Goal: Task Accomplishment & Management: Use online tool/utility

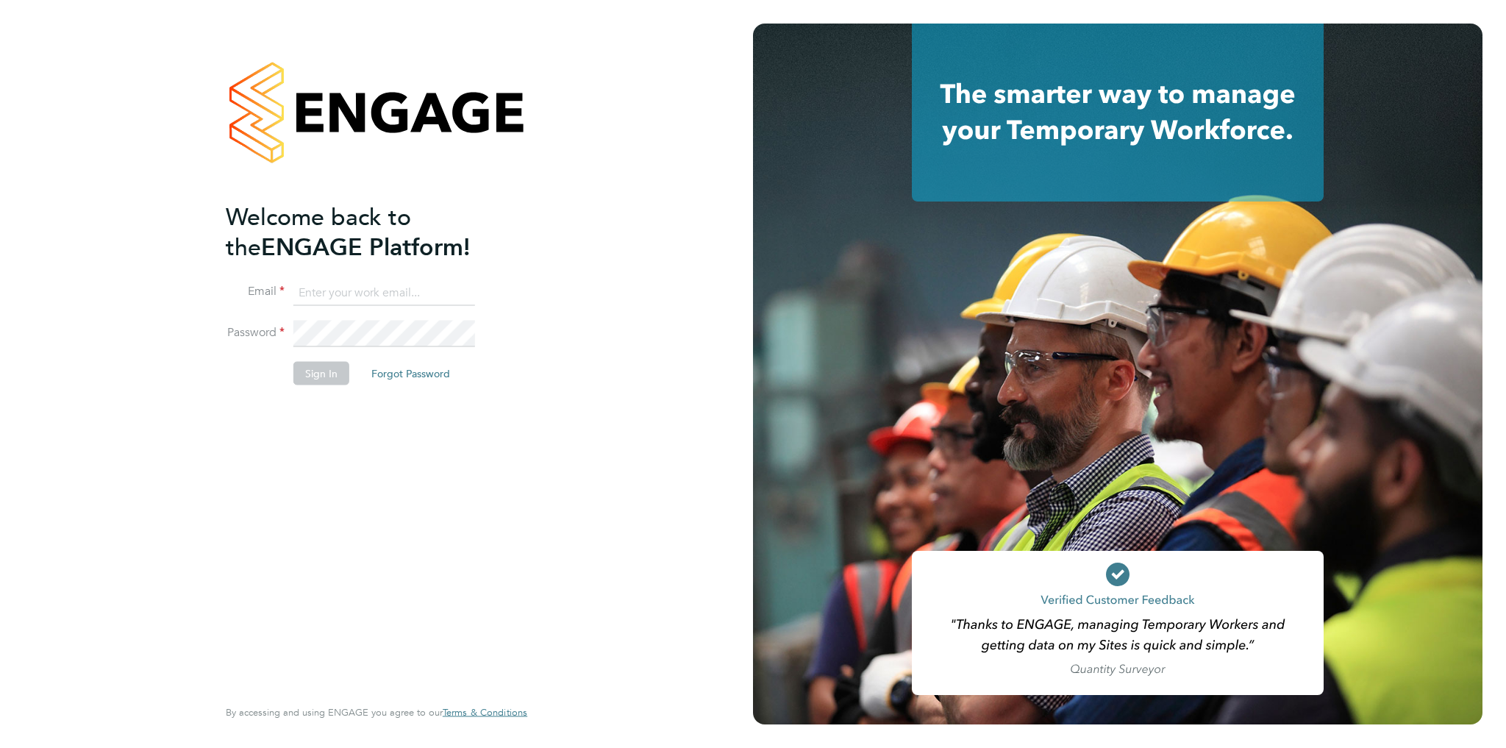
type input "[PERSON_NAME][EMAIL_ADDRESS][DOMAIN_NAME]"
click at [321, 370] on button "Sign In" at bounding box center [321, 373] width 56 height 24
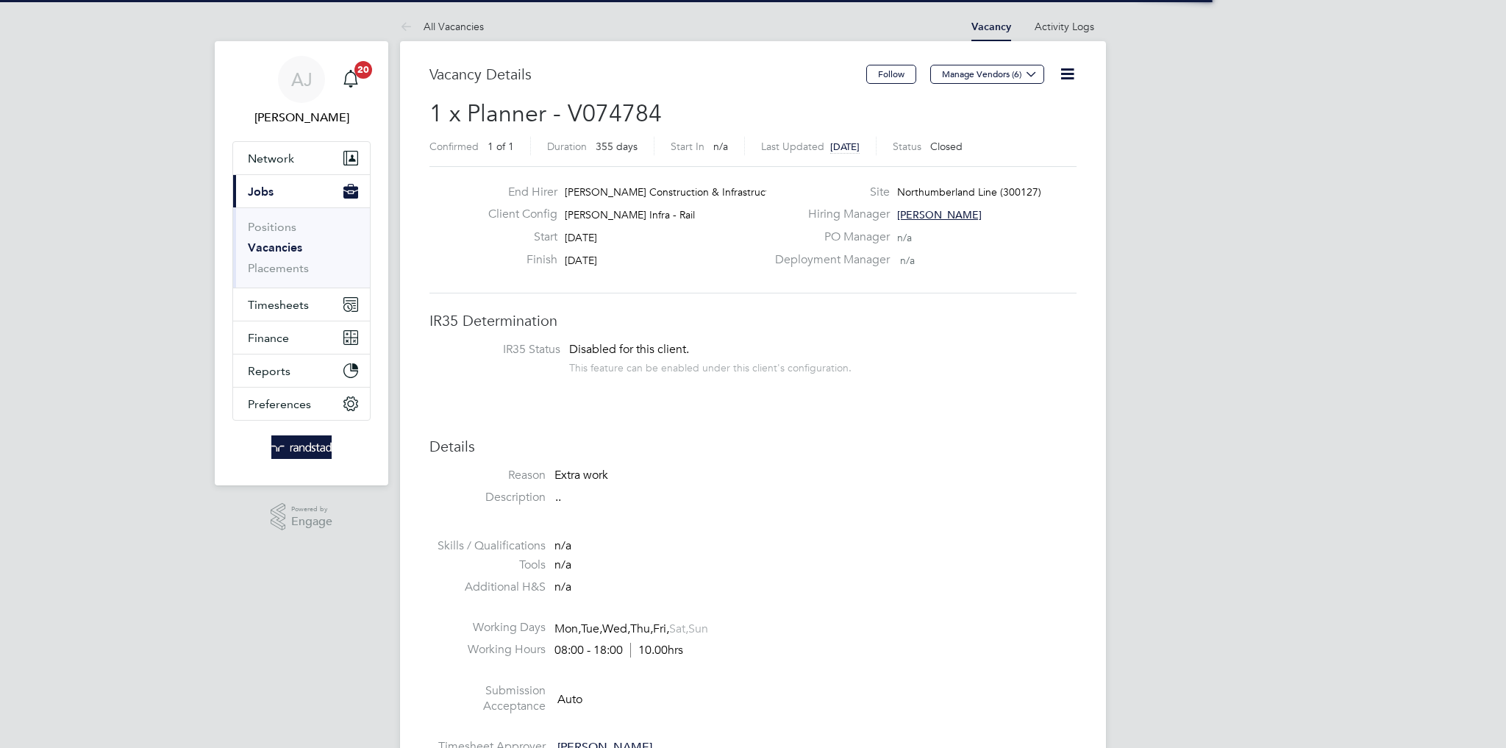
scroll to position [43, 103]
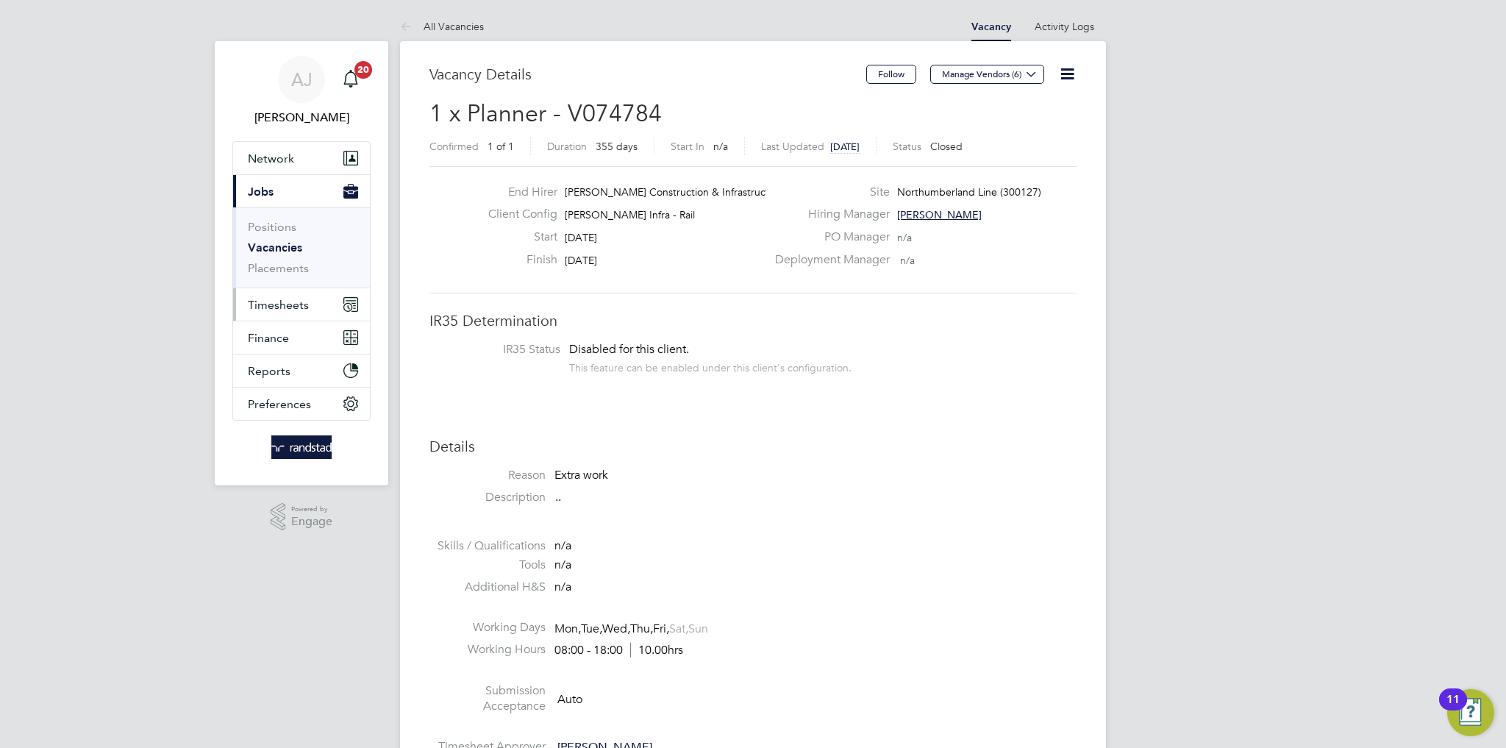
click at [286, 302] on span "Timesheets" at bounding box center [278, 305] width 61 height 14
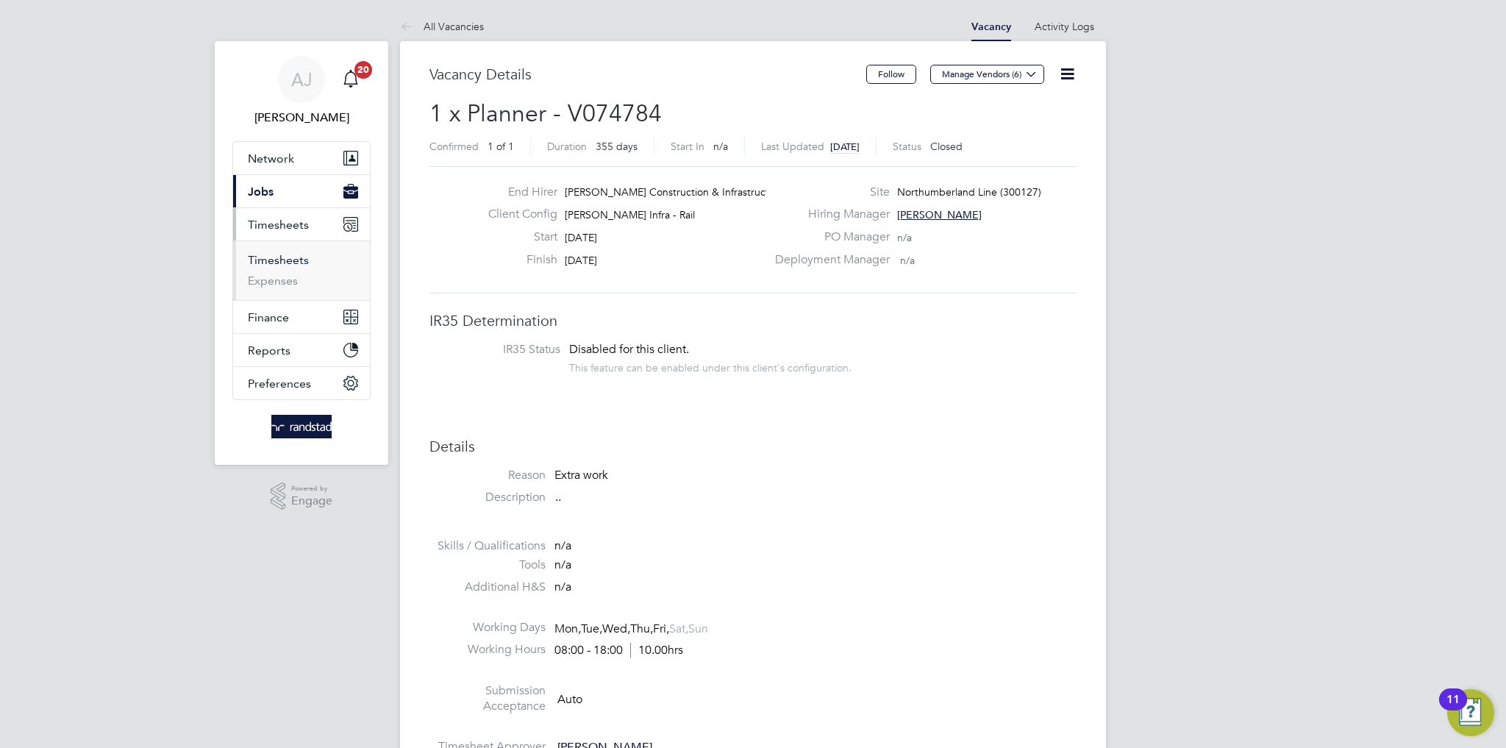
click at [300, 262] on link "Timesheets" at bounding box center [278, 260] width 61 height 14
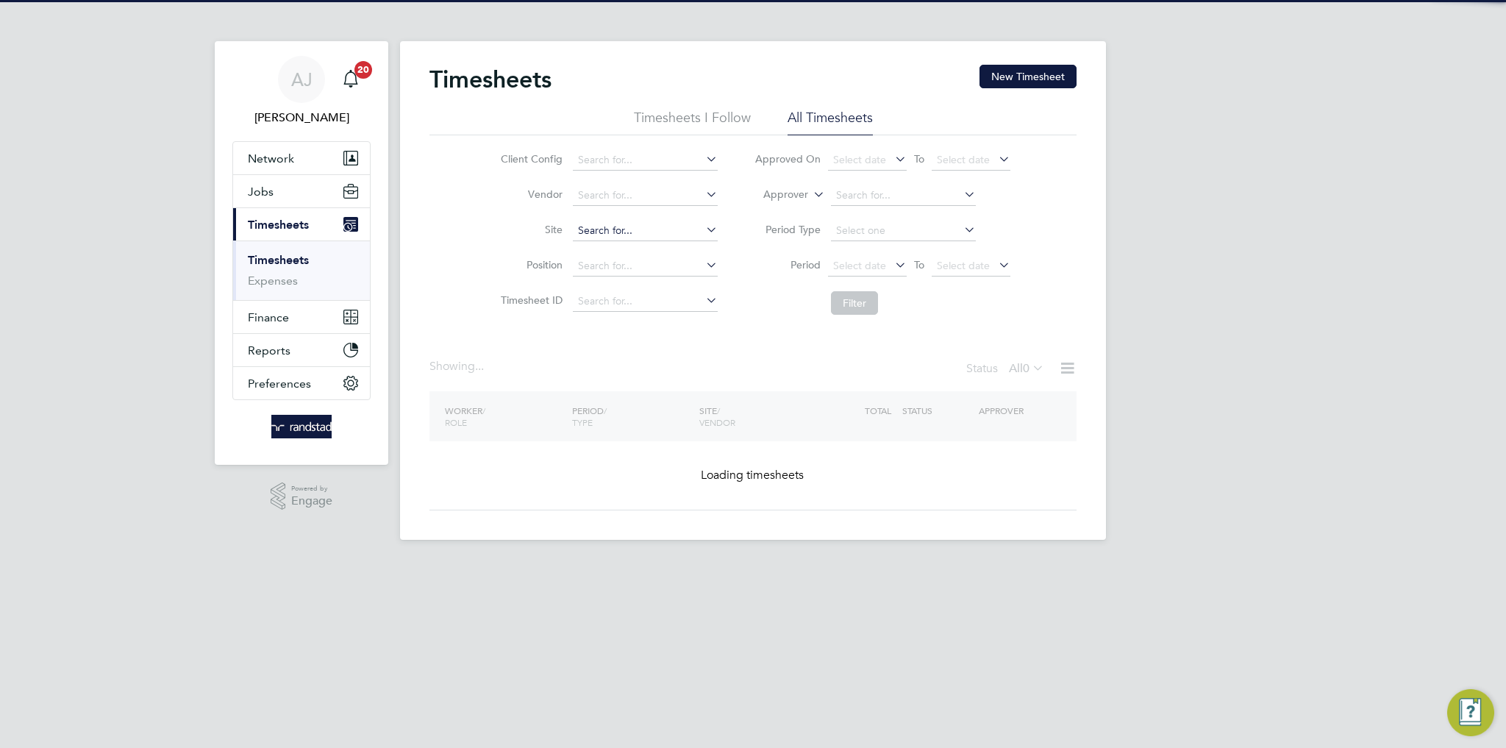
click at [591, 228] on input at bounding box center [645, 231] width 145 height 21
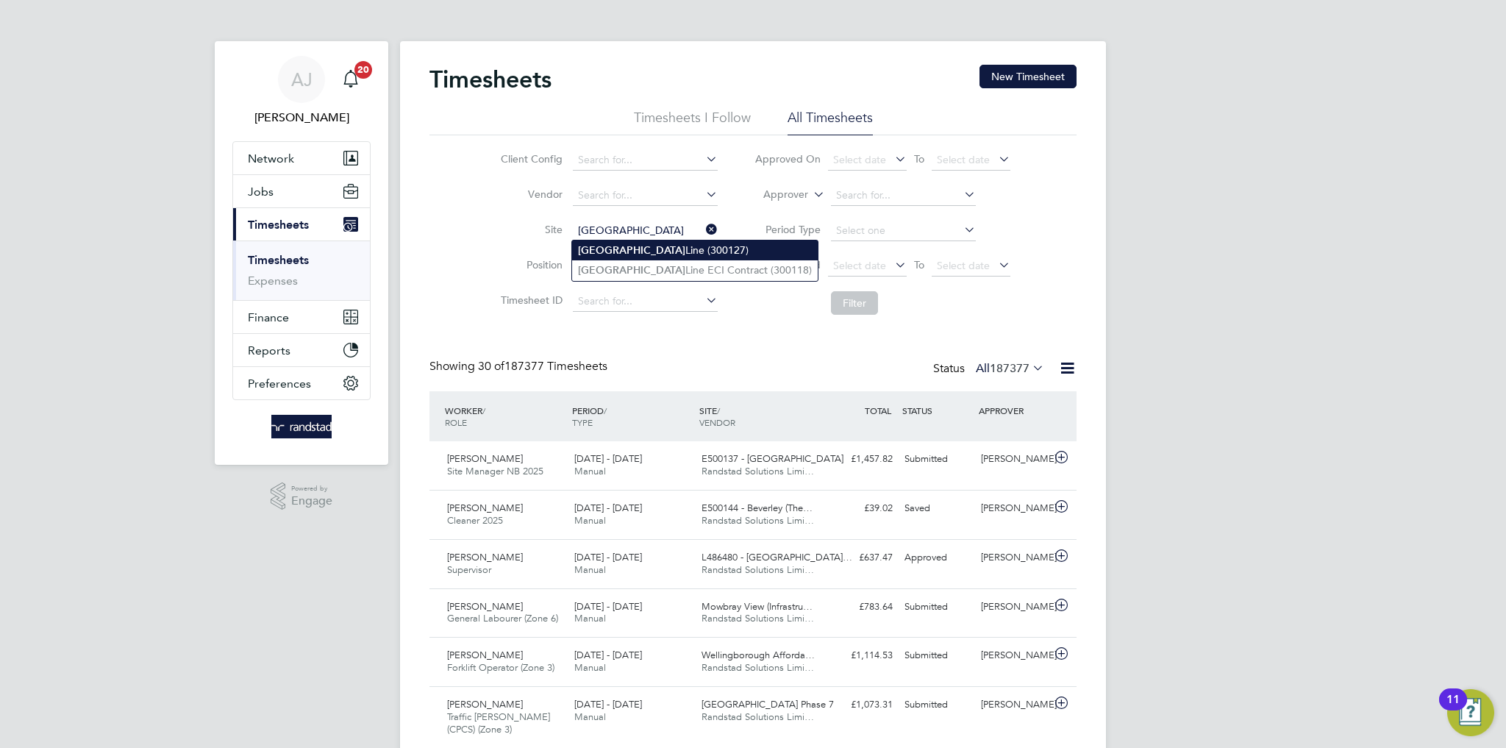
type input "Northumberland Line (300127)"
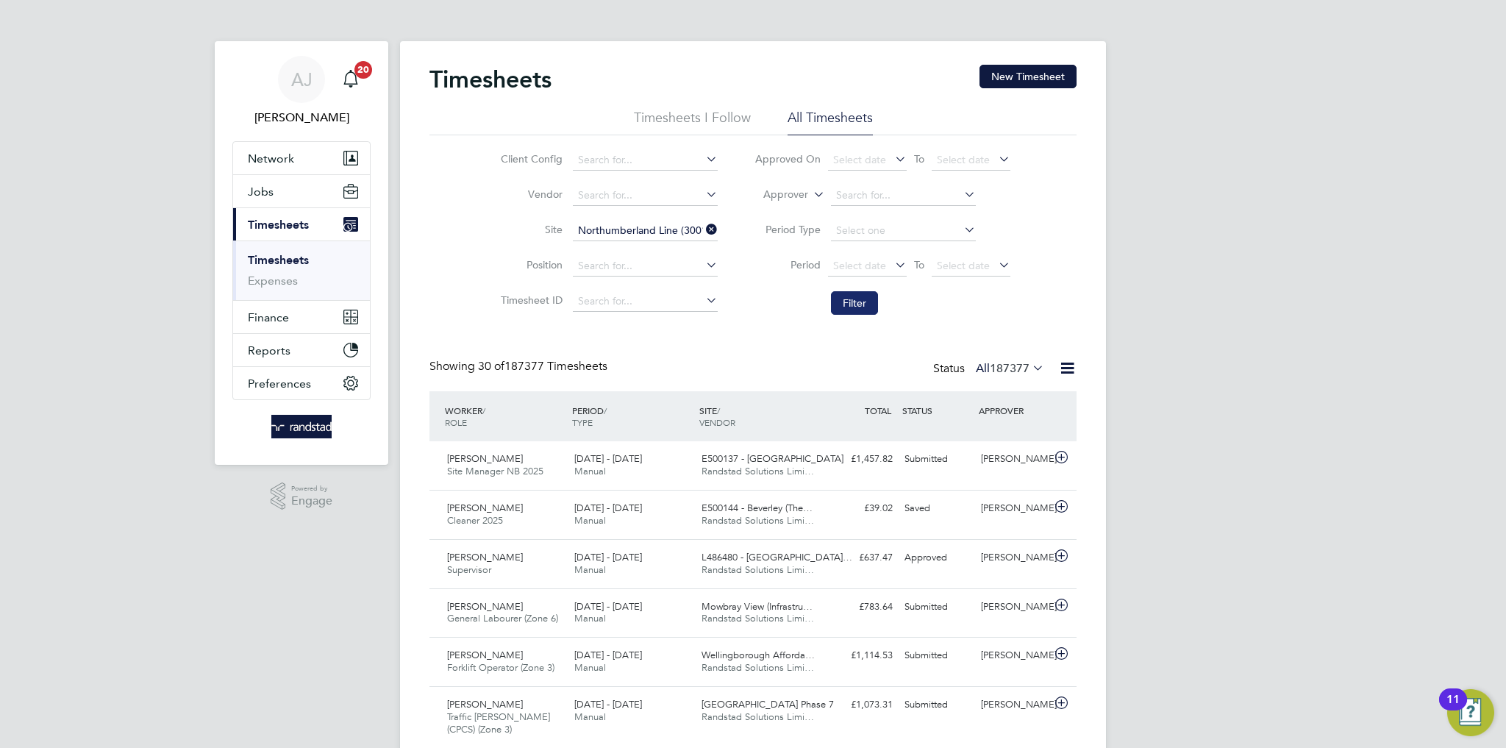
click at [847, 312] on button "Filter" at bounding box center [854, 303] width 47 height 24
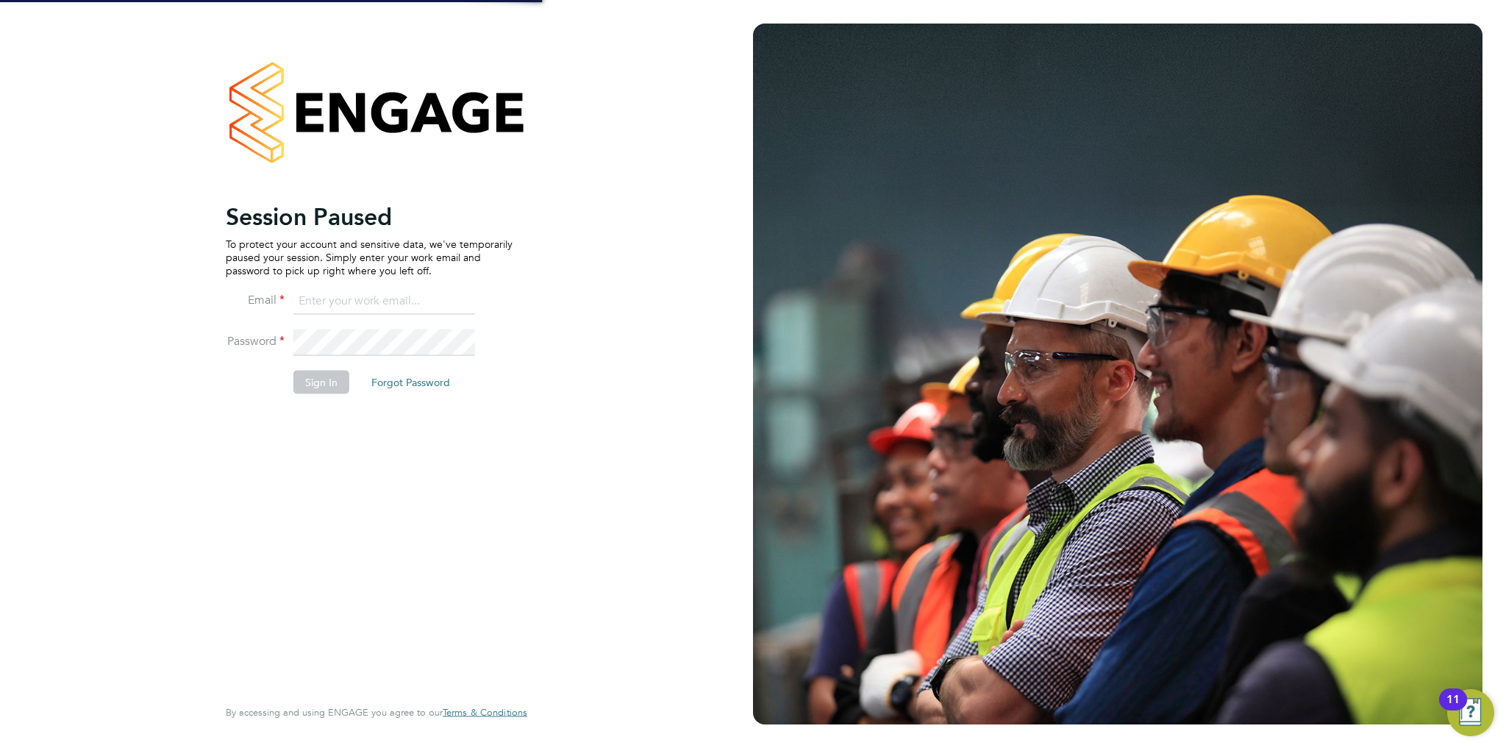
type input "[PERSON_NAME][EMAIL_ADDRESS][DOMAIN_NAME]"
